Goal: Information Seeking & Learning: Learn about a topic

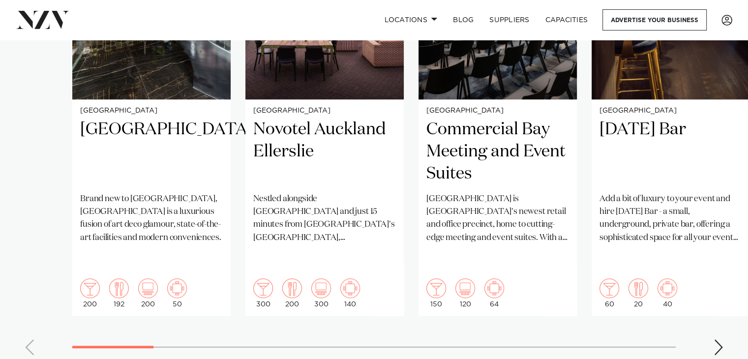
scroll to position [900, 0]
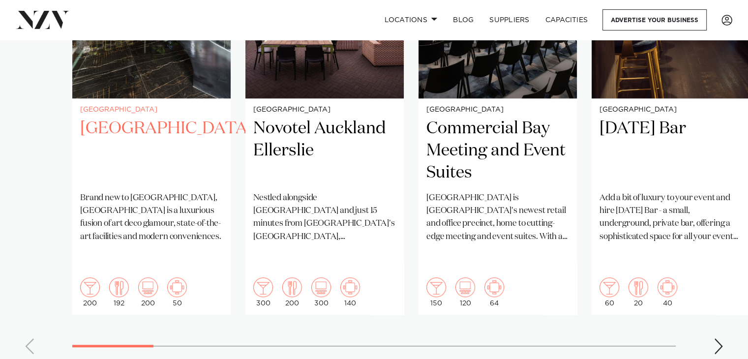
click at [121, 137] on h2 "SOHO Hotel Auckland" at bounding box center [151, 151] width 143 height 66
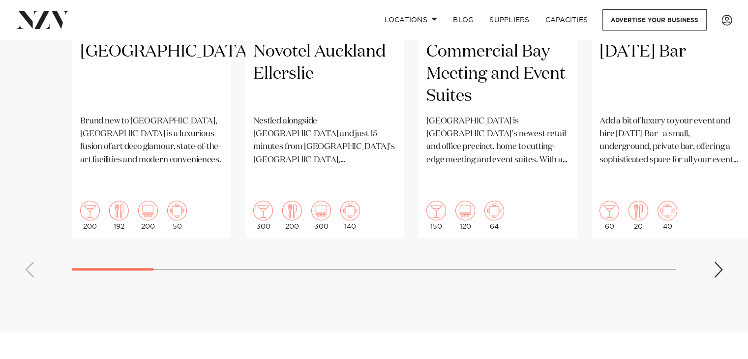
scroll to position [949, 0]
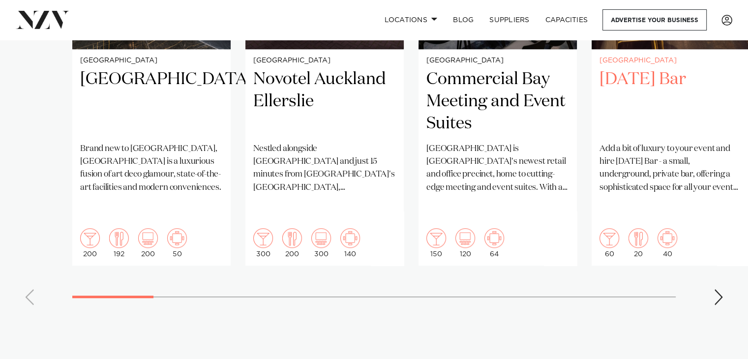
click at [650, 70] on h2 "Thursday Bar" at bounding box center [671, 101] width 143 height 66
click at [714, 289] on div "Next slide" at bounding box center [719, 297] width 10 height 16
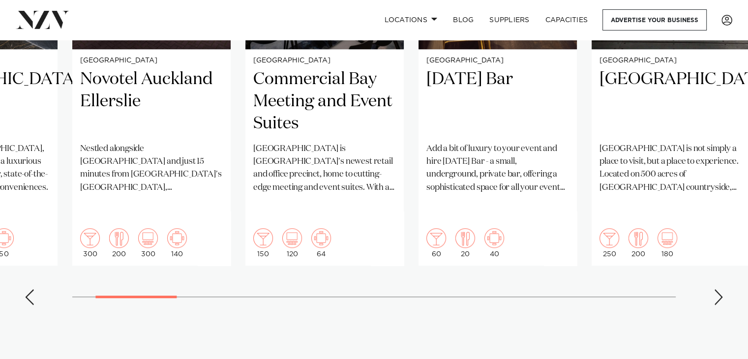
click at [714, 289] on div "Next slide" at bounding box center [719, 297] width 10 height 16
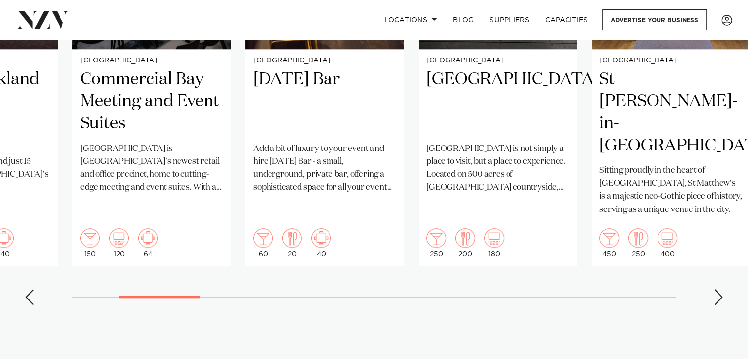
click at [714, 289] on div "Next slide" at bounding box center [719, 297] width 10 height 16
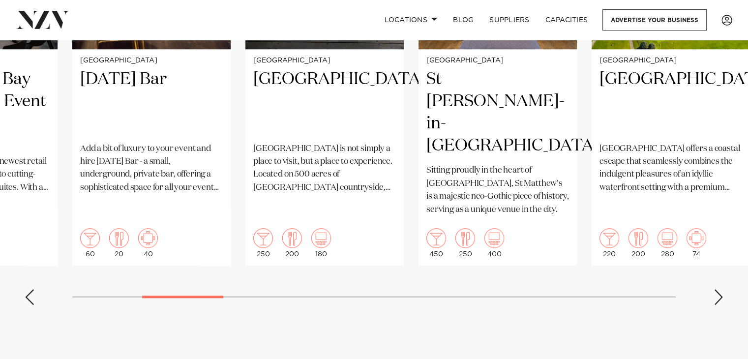
click at [714, 289] on div "Next slide" at bounding box center [719, 297] width 10 height 16
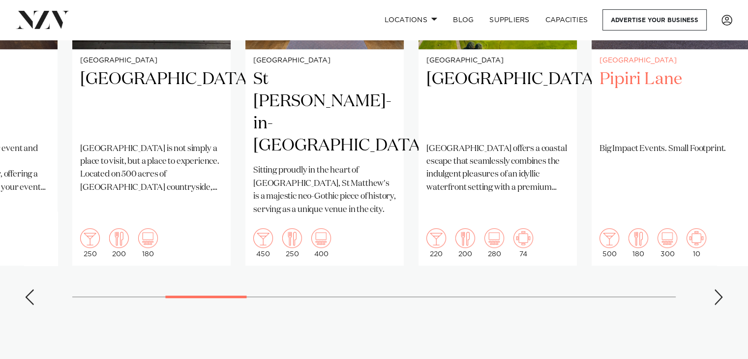
click at [630, 68] on h2 "Pipiri Lane" at bounding box center [671, 101] width 143 height 66
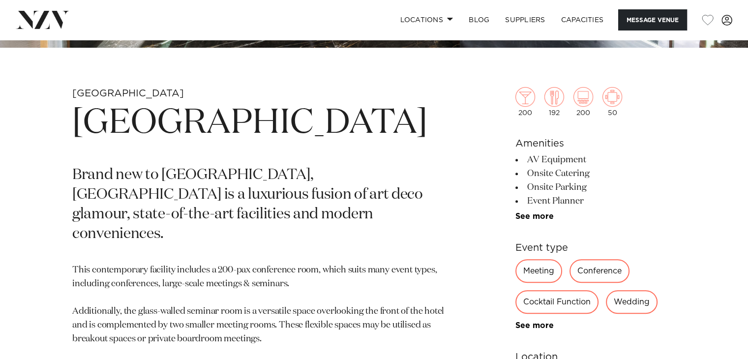
scroll to position [344, 0]
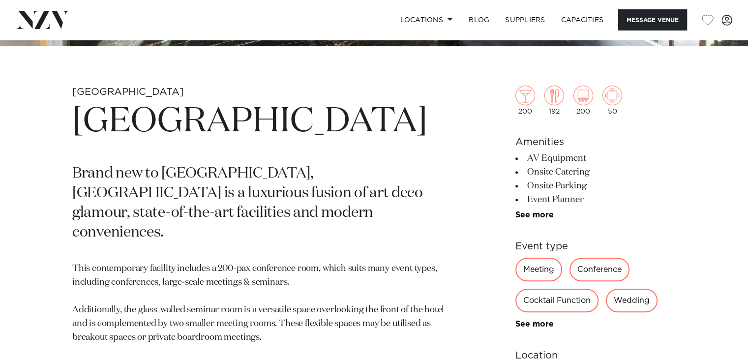
click at [597, 274] on div "Conference" at bounding box center [600, 270] width 60 height 24
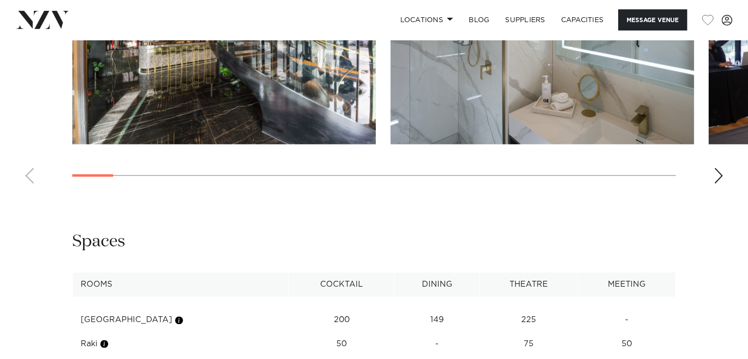
scroll to position [1131, 0]
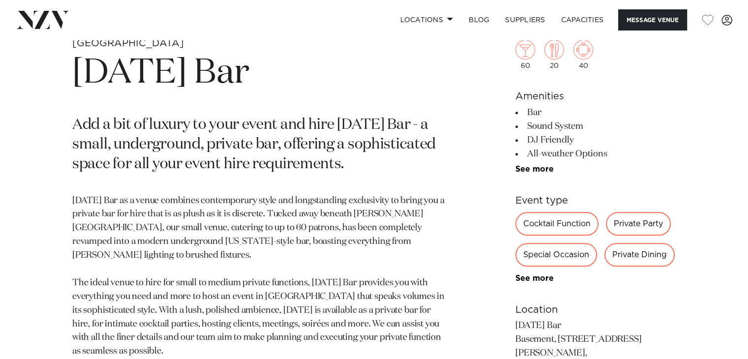
scroll to position [394, 0]
click at [538, 276] on link "See more" at bounding box center [554, 278] width 77 height 8
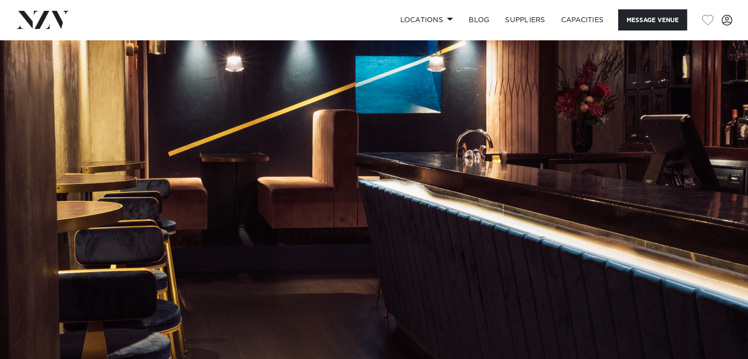
scroll to position [0, 0]
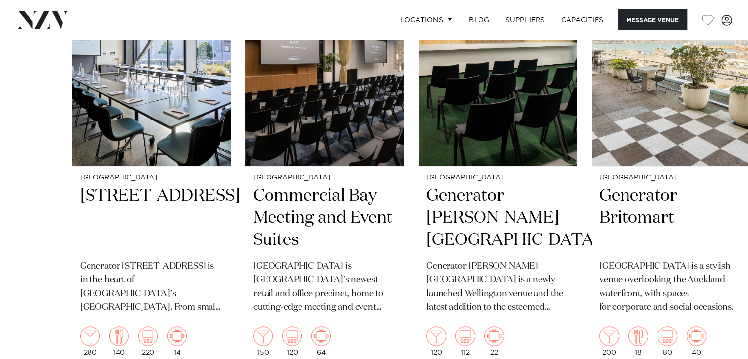
scroll to position [1623, 0]
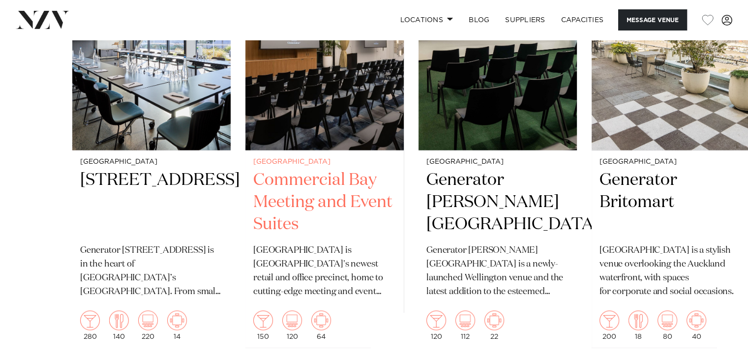
click at [379, 322] on div "150 120 64" at bounding box center [324, 325] width 143 height 30
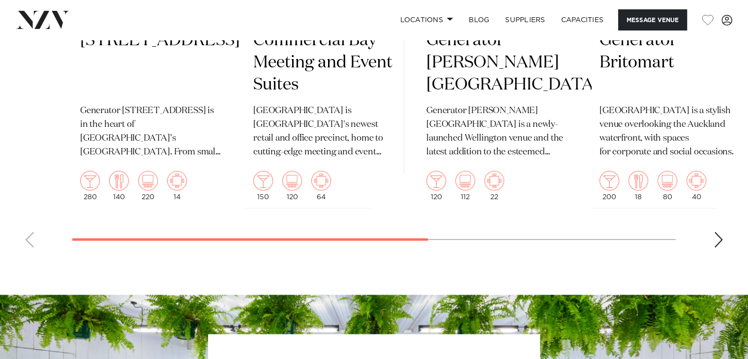
scroll to position [1768, 0]
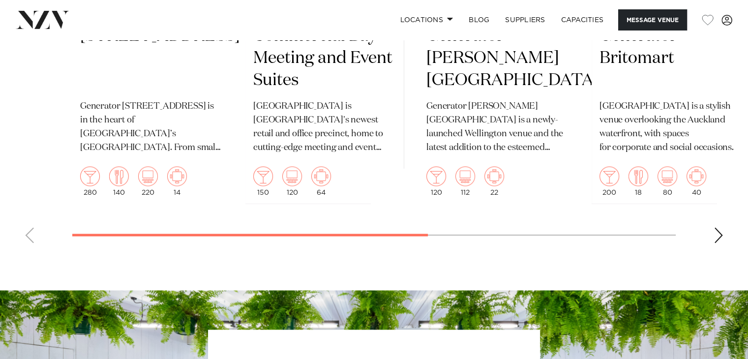
click at [714, 235] on div "Next slide" at bounding box center [719, 235] width 10 height 16
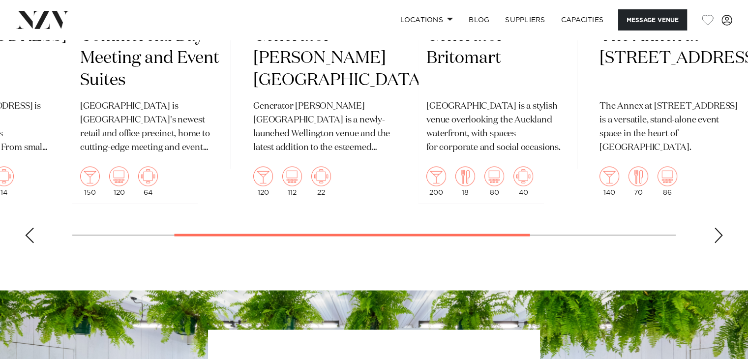
click at [714, 235] on div "Next slide" at bounding box center [719, 235] width 10 height 16
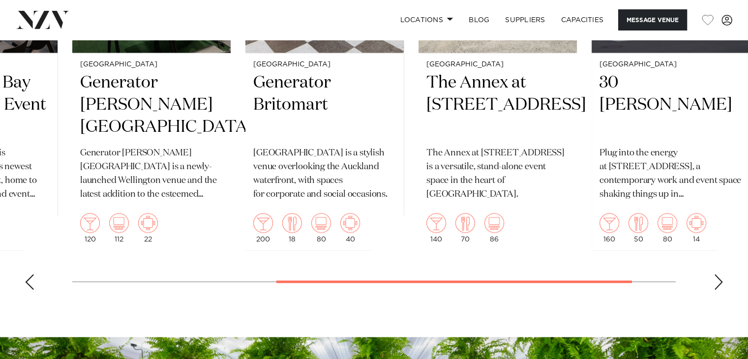
scroll to position [1718, 0]
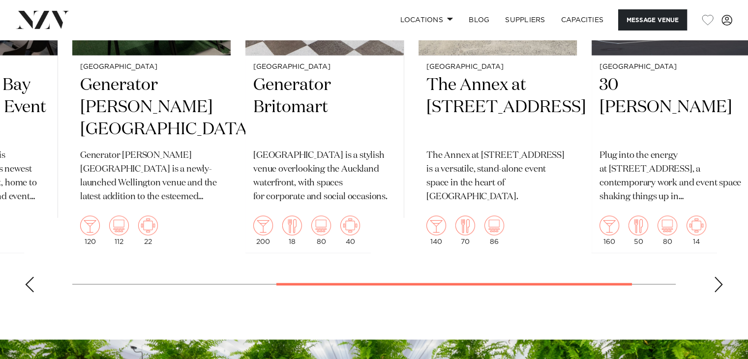
click at [714, 235] on div "160 50 80 14" at bounding box center [671, 230] width 143 height 30
